Goal: Task Accomplishment & Management: Manage account settings

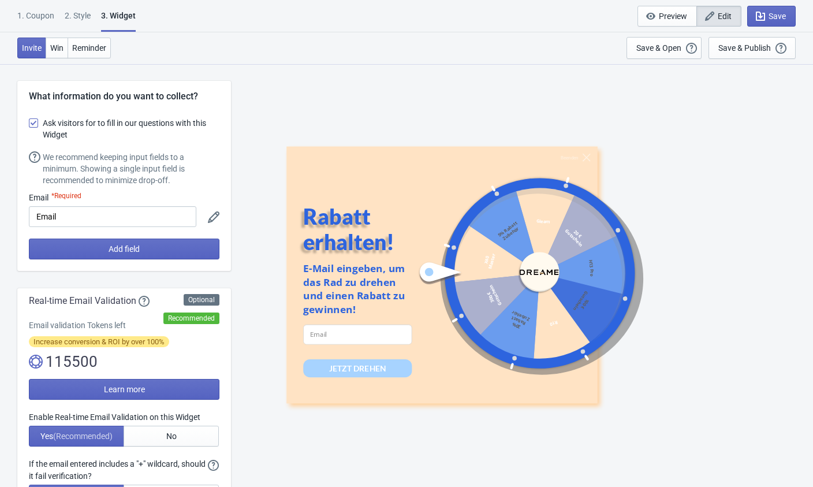
select select "specificURL"
select select "once"
select select "middle_left"
select select "1"
click at [513, 6] on div "1. Coupon 2 . Style 3. Widget 1. Coupon 2 . Style 3. Widget Save and Exit Previ…" at bounding box center [406, 16] width 813 height 32
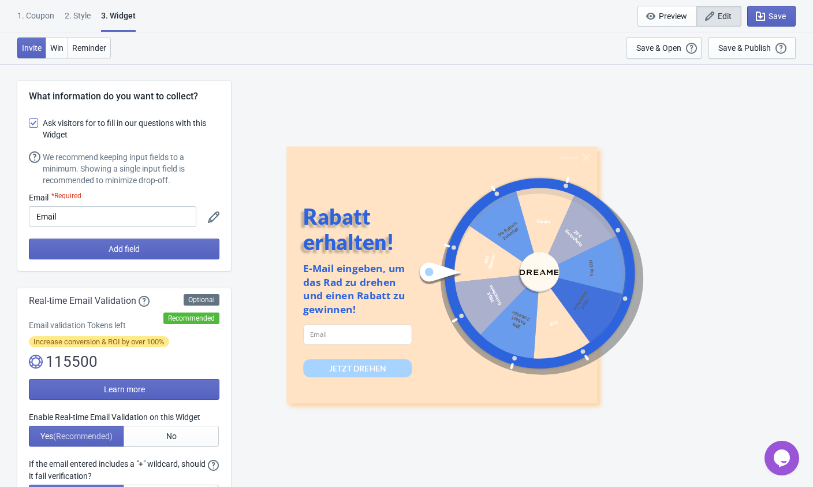
click at [84, 15] on div "2 . Style" at bounding box center [78, 20] width 26 height 20
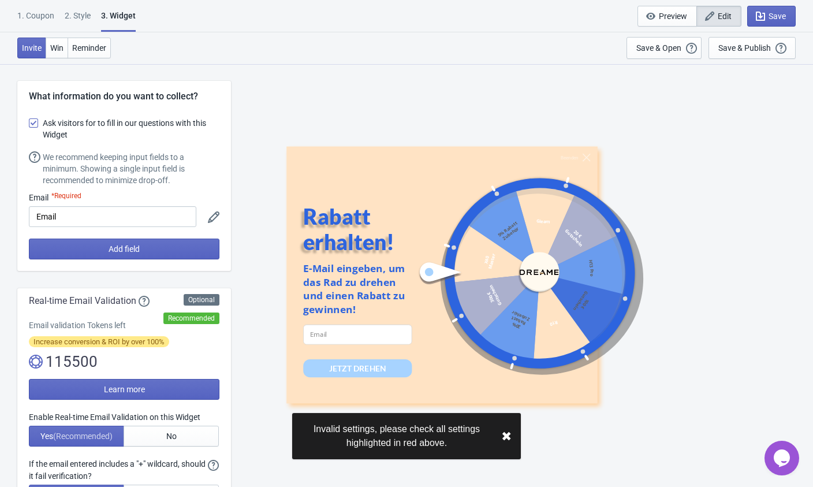
click at [74, 17] on div "2 . Style" at bounding box center [78, 20] width 26 height 20
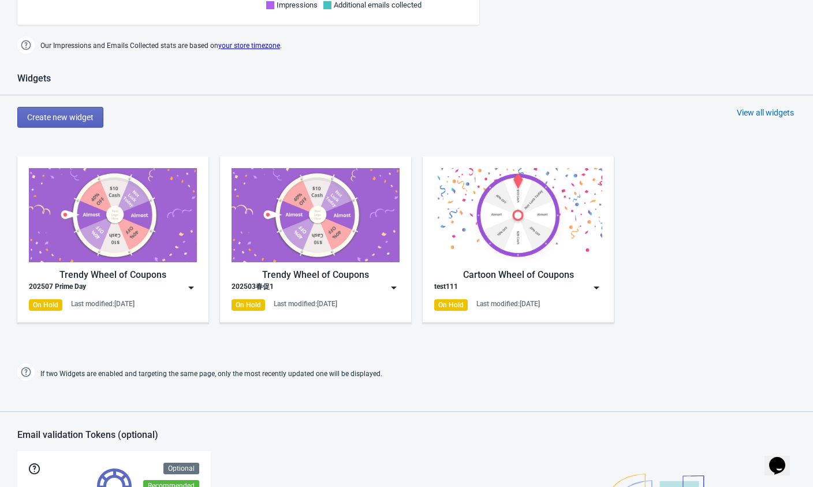
scroll to position [519, 0]
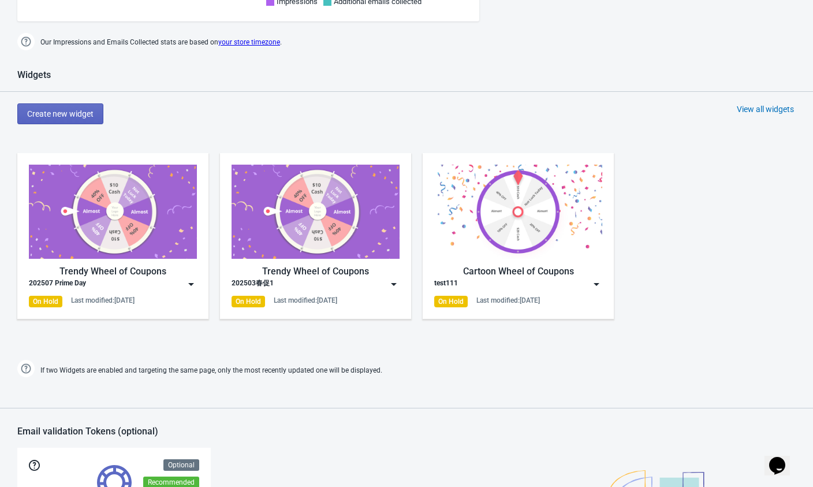
click at [188, 280] on img at bounding box center [191, 284] width 12 height 12
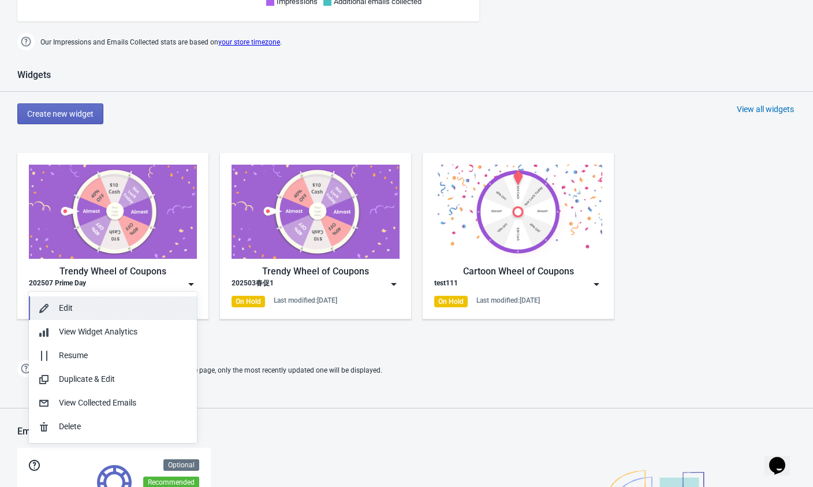
click at [87, 306] on div "Edit" at bounding box center [123, 308] width 129 height 12
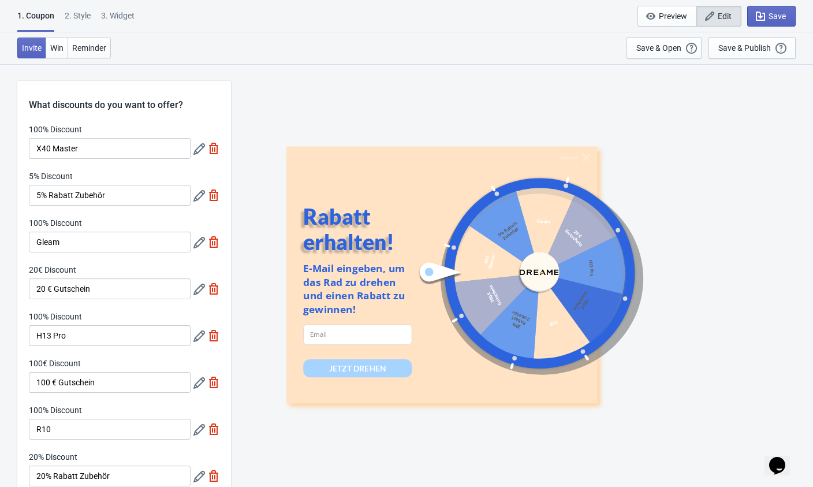
click at [80, 13] on div "2 . Style" at bounding box center [78, 20] width 26 height 20
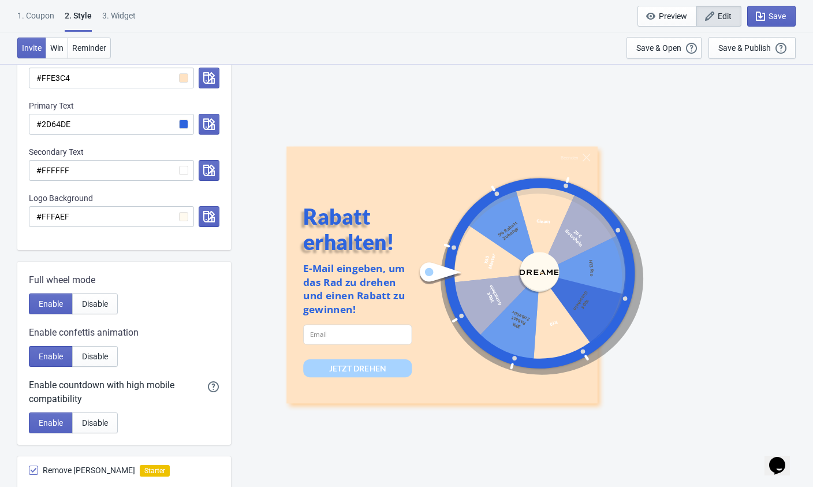
scroll to position [304, 0]
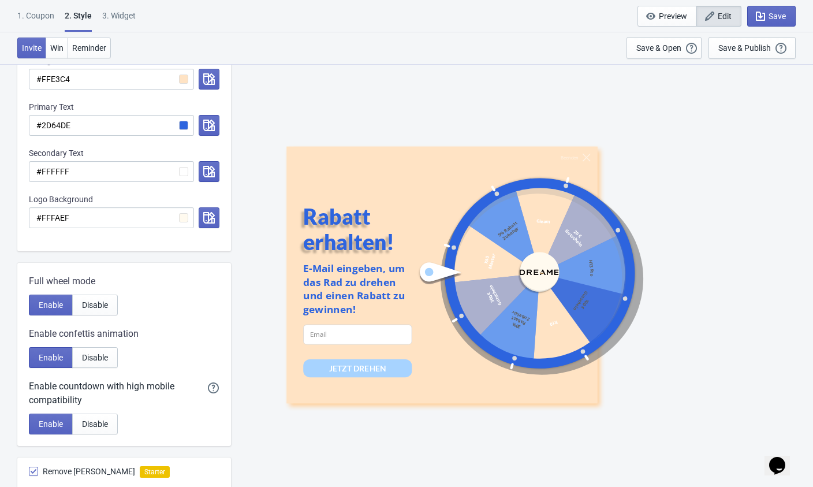
click at [117, 19] on div "3. Widget" at bounding box center [118, 20] width 33 height 20
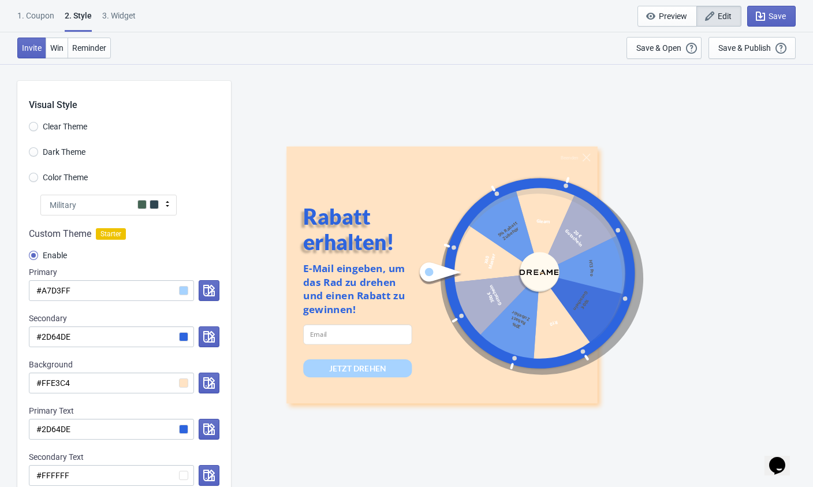
select select "specificURL"
select select "once"
select select "middle_left"
select select "1"
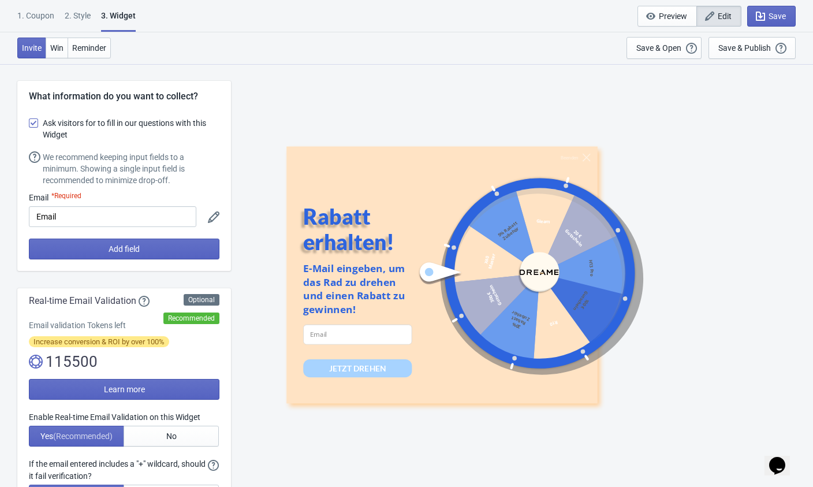
click at [312, 26] on div "1. Coupon 2 . Style 3. Widget 1. Coupon 2 . Style 3. Widget Save and Exit Previ…" at bounding box center [406, 16] width 813 height 32
click at [72, 15] on div "2 . Style" at bounding box center [78, 20] width 26 height 20
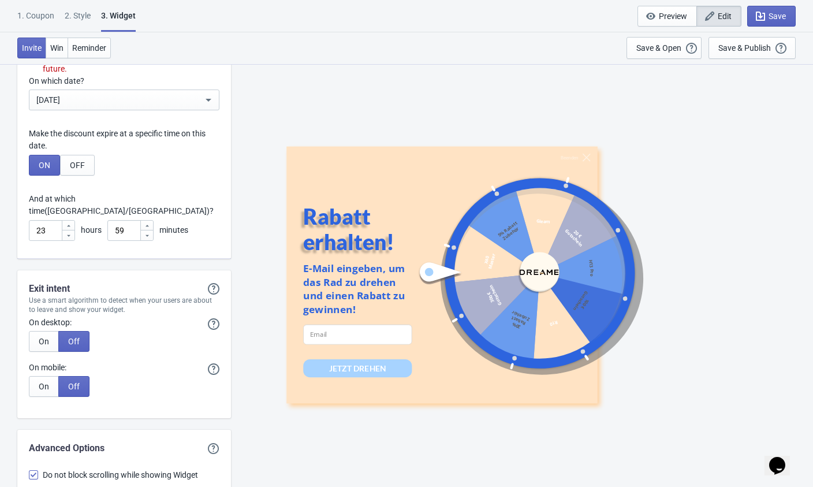
scroll to position [3497, 0]
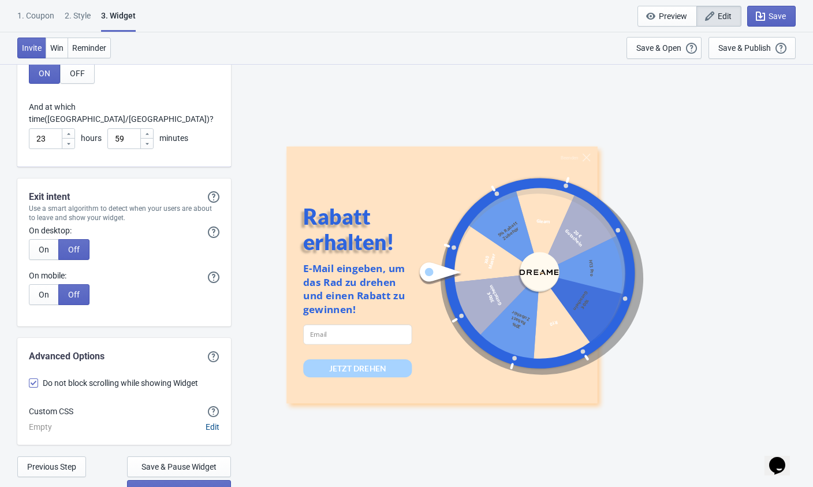
click at [215, 422] on span "Edit" at bounding box center [212, 426] width 14 height 9
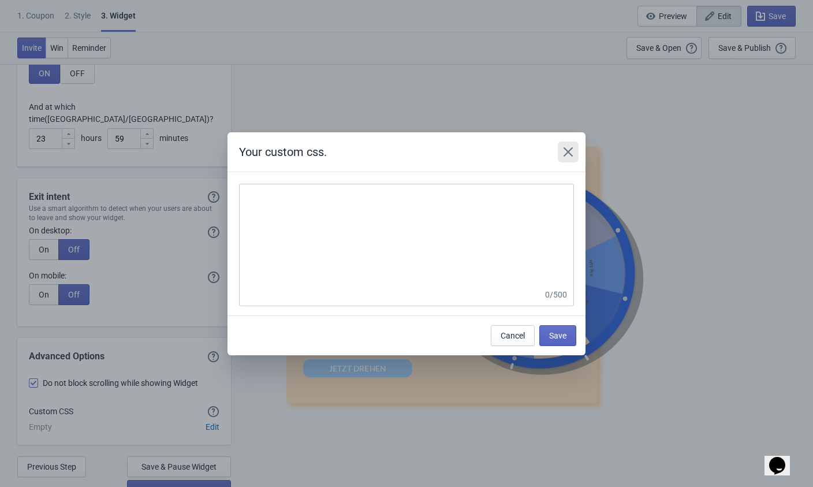
click at [570, 151] on icon "Close" at bounding box center [568, 152] width 12 height 12
